Goal: Information Seeking & Learning: Learn about a topic

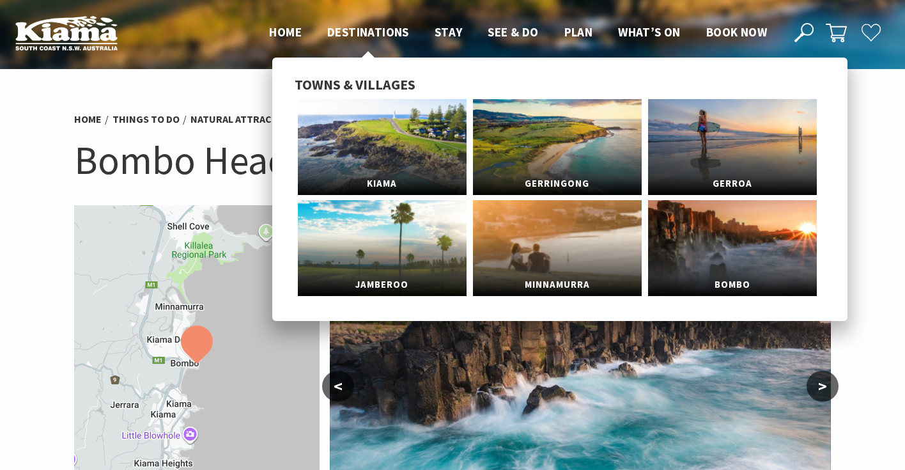
click at [331, 33] on span "Destinations" at bounding box center [368, 31] width 82 height 15
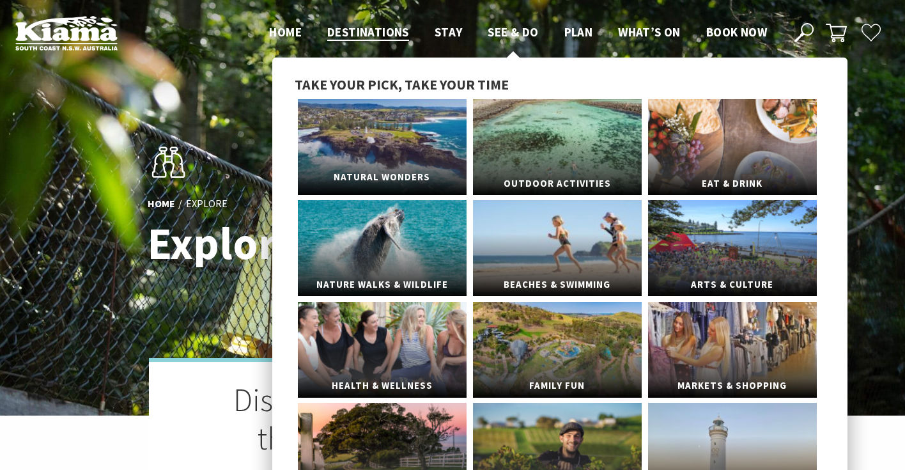
click at [425, 146] on link "Natural Wonders" at bounding box center [382, 147] width 169 height 96
click at [519, 134] on link "Outdoor Activities" at bounding box center [557, 147] width 169 height 96
click at [410, 229] on link "Nature Walks & Wildlife" at bounding box center [382, 248] width 169 height 96
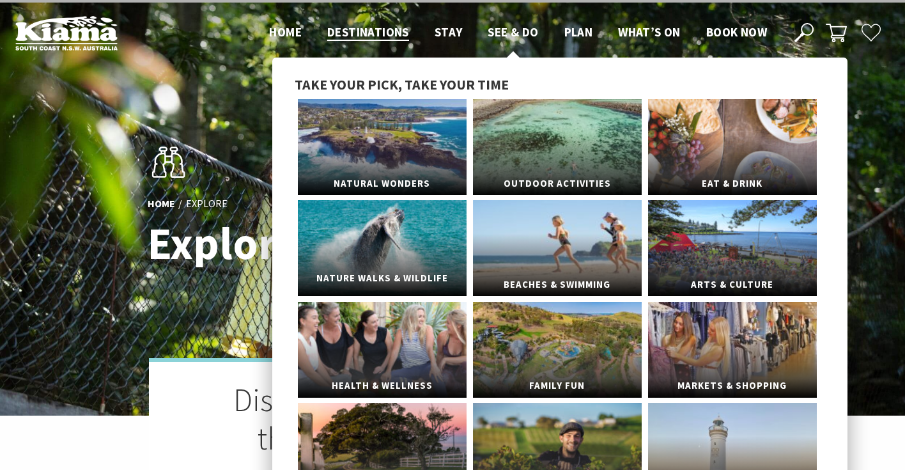
scroll to position [81, 0]
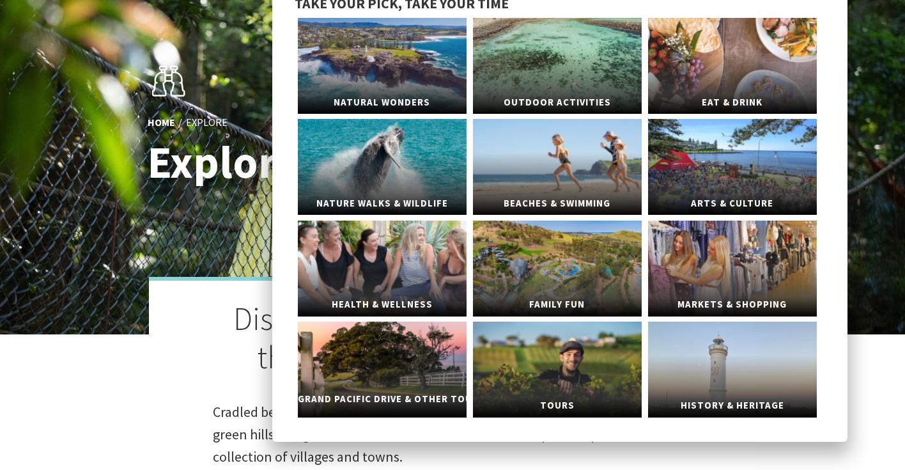
click at [420, 359] on link "Grand Pacific Drive & Other Touring" at bounding box center [382, 370] width 169 height 96
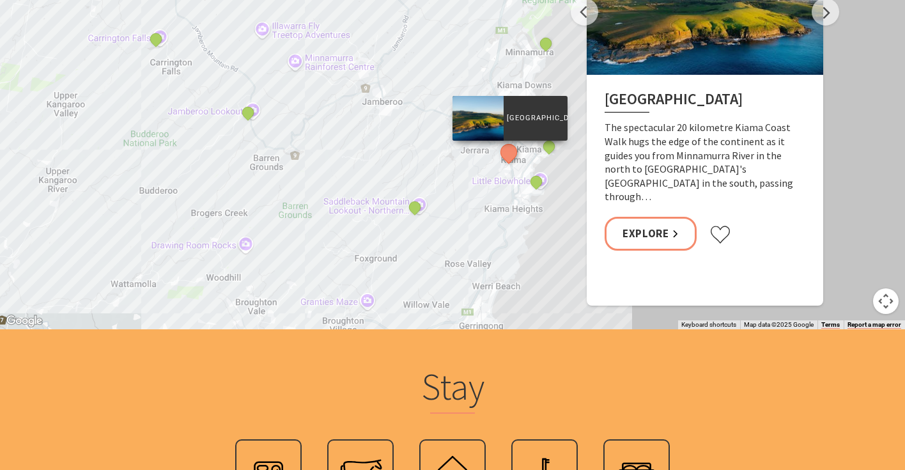
scroll to position [2578, 0]
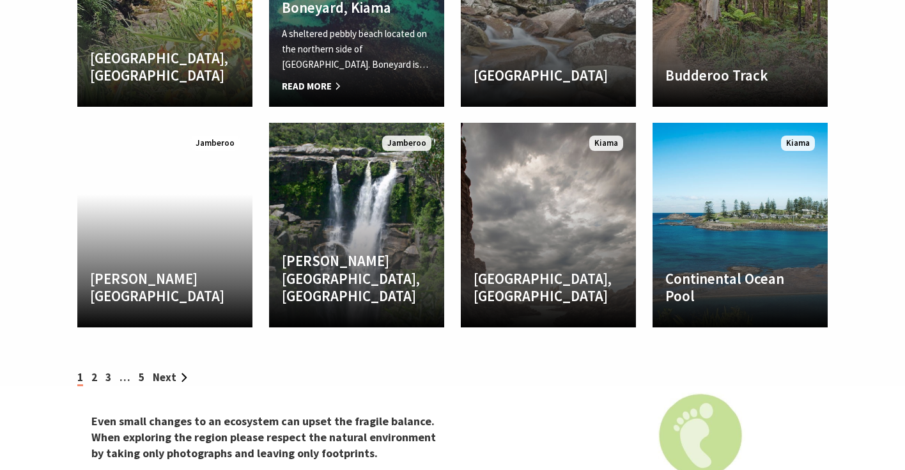
scroll to position [1952, 0]
